Goal: Task Accomplishment & Management: Manage account settings

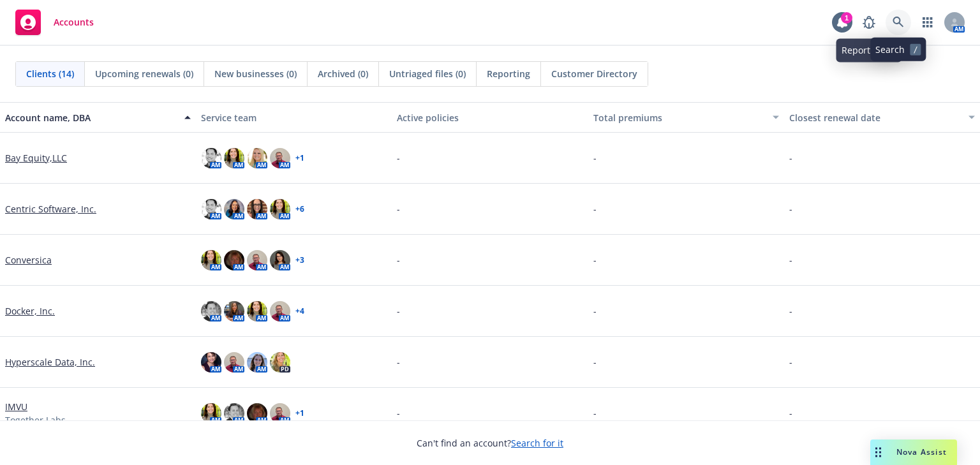
click at [893, 18] on icon at bounding box center [897, 22] width 11 height 11
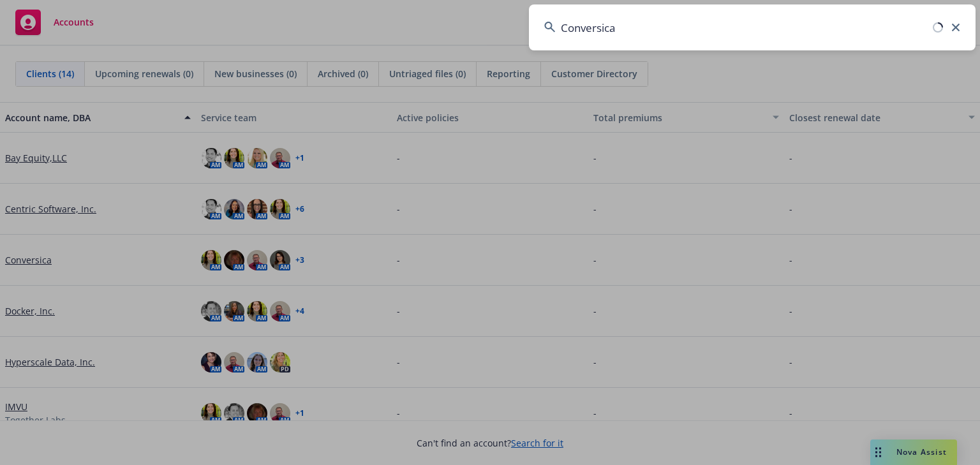
type input "Conversica"
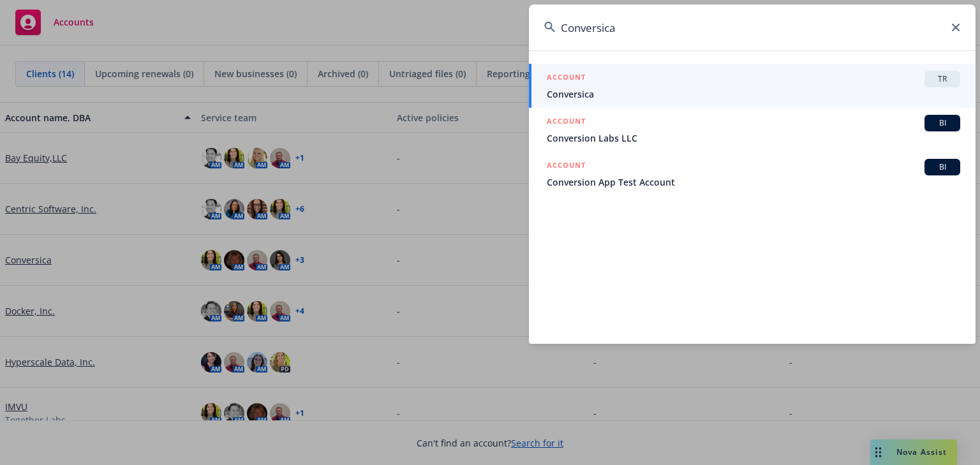
click at [654, 80] on div "ACCOUNT TR" at bounding box center [753, 79] width 413 height 17
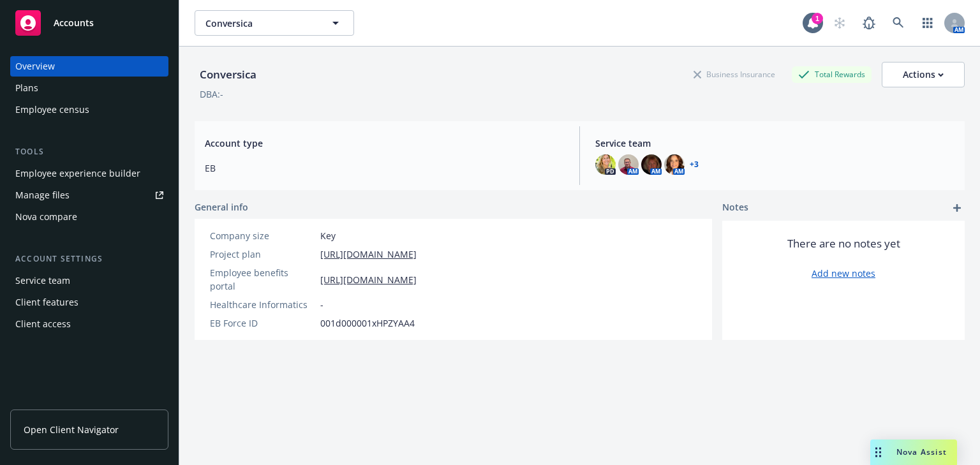
click at [48, 196] on div "Manage files" at bounding box center [42, 195] width 54 height 20
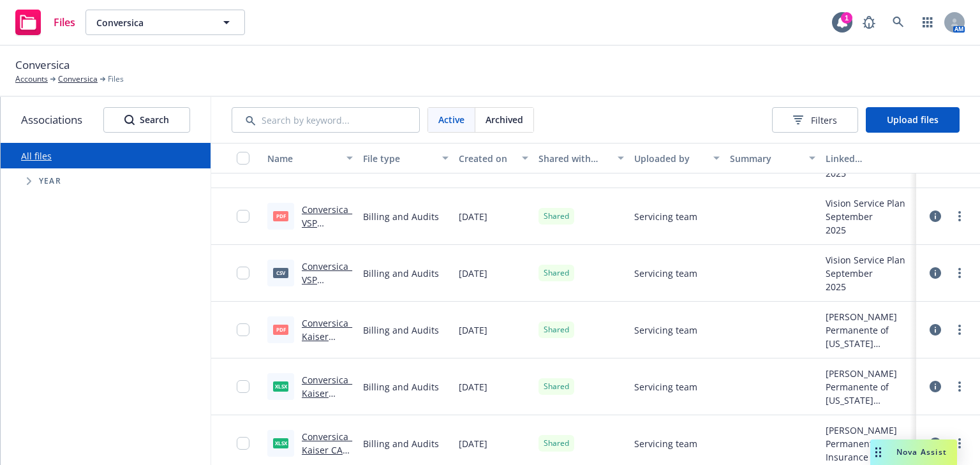
scroll to position [510, 0]
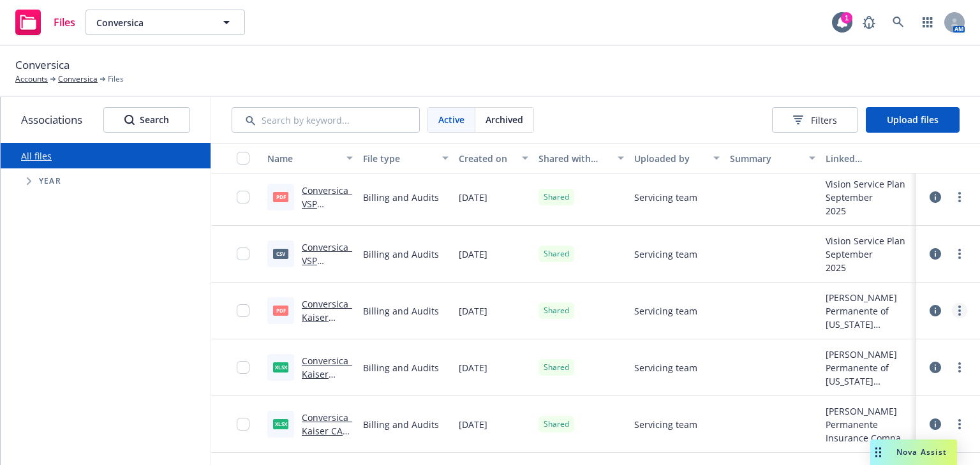
click at [952, 309] on link "more" at bounding box center [959, 310] width 15 height 15
click at [929, 310] on icon at bounding box center [934, 310] width 11 height 11
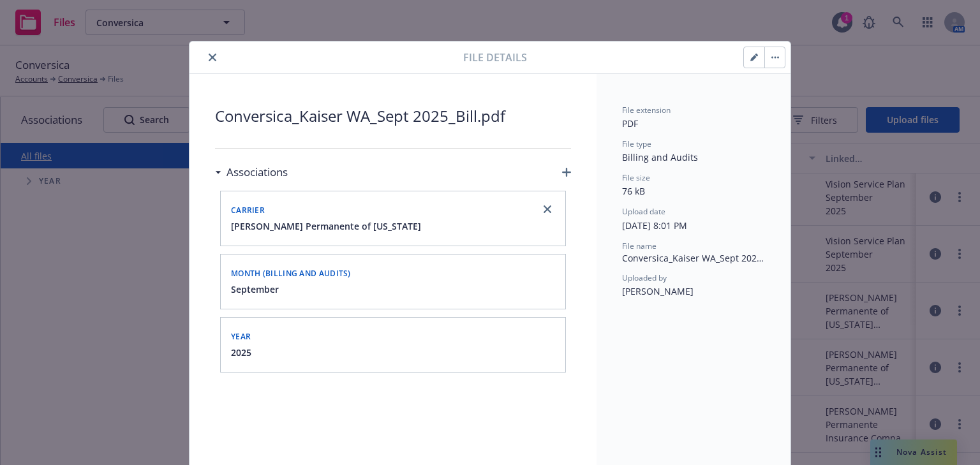
click at [210, 51] on button "close" at bounding box center [212, 57] width 15 height 15
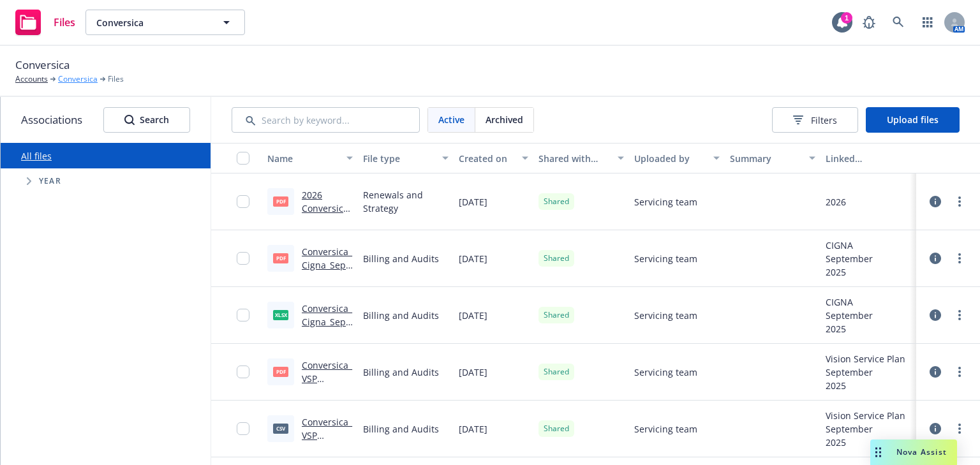
click at [61, 74] on link "Conversica" at bounding box center [78, 78] width 40 height 11
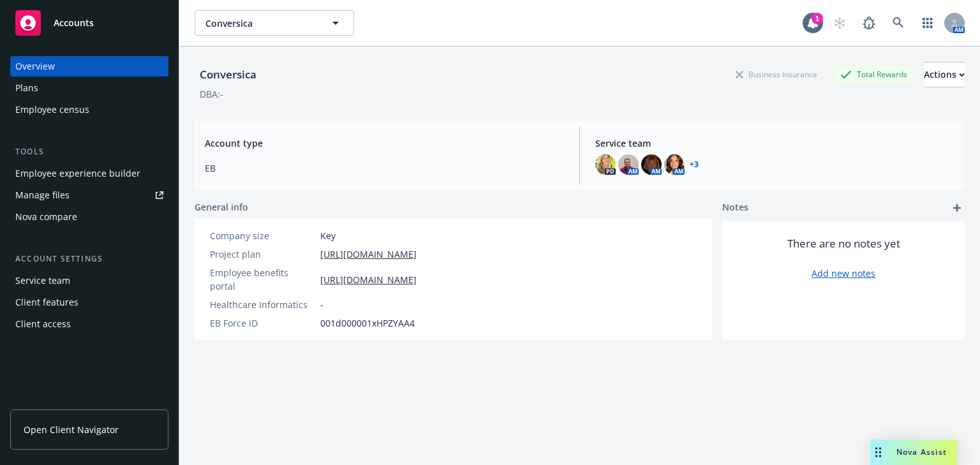
click at [37, 321] on div "Client access" at bounding box center [42, 324] width 55 height 20
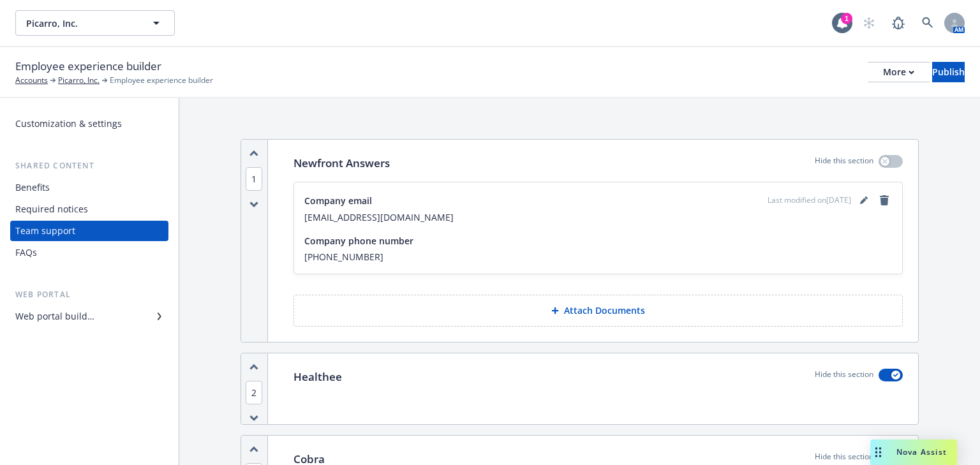
scroll to position [561, 0]
